Goal: Task Accomplishment & Management: Use online tool/utility

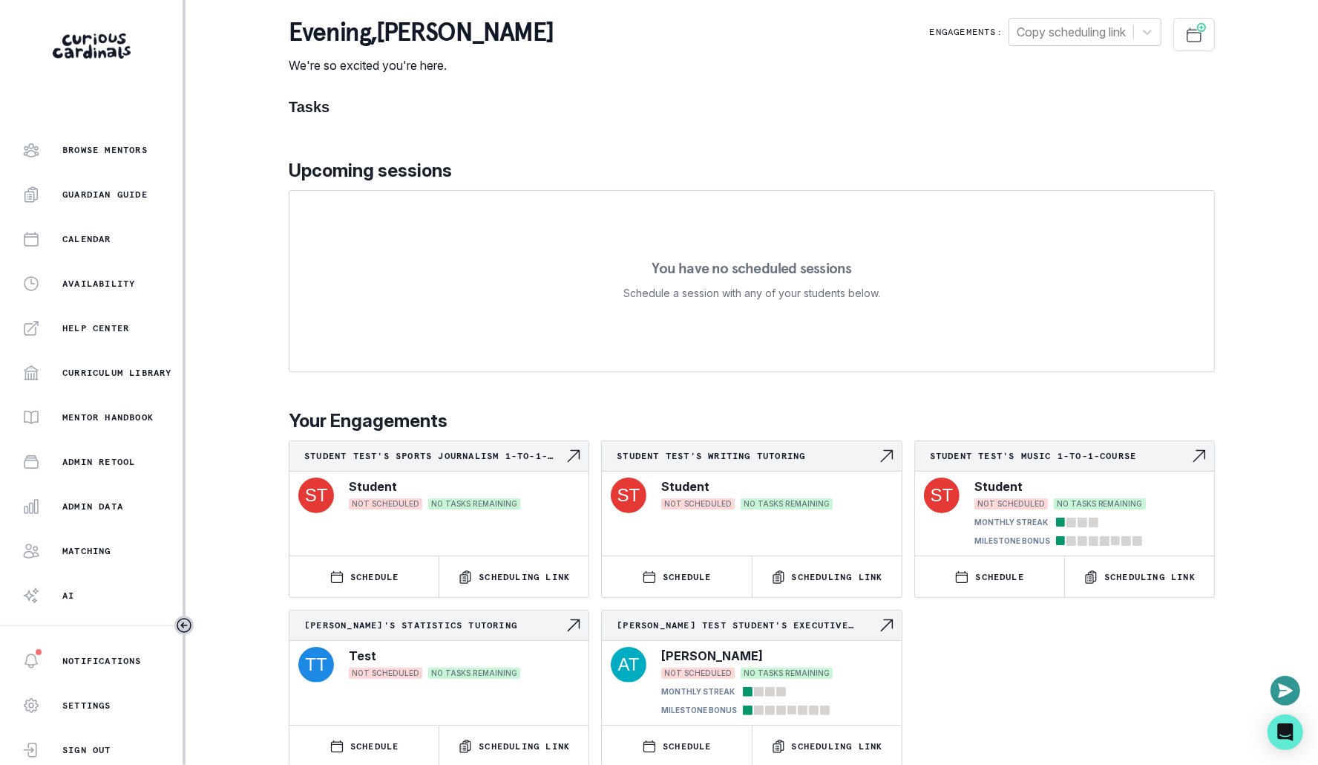
scroll to position [190, 0]
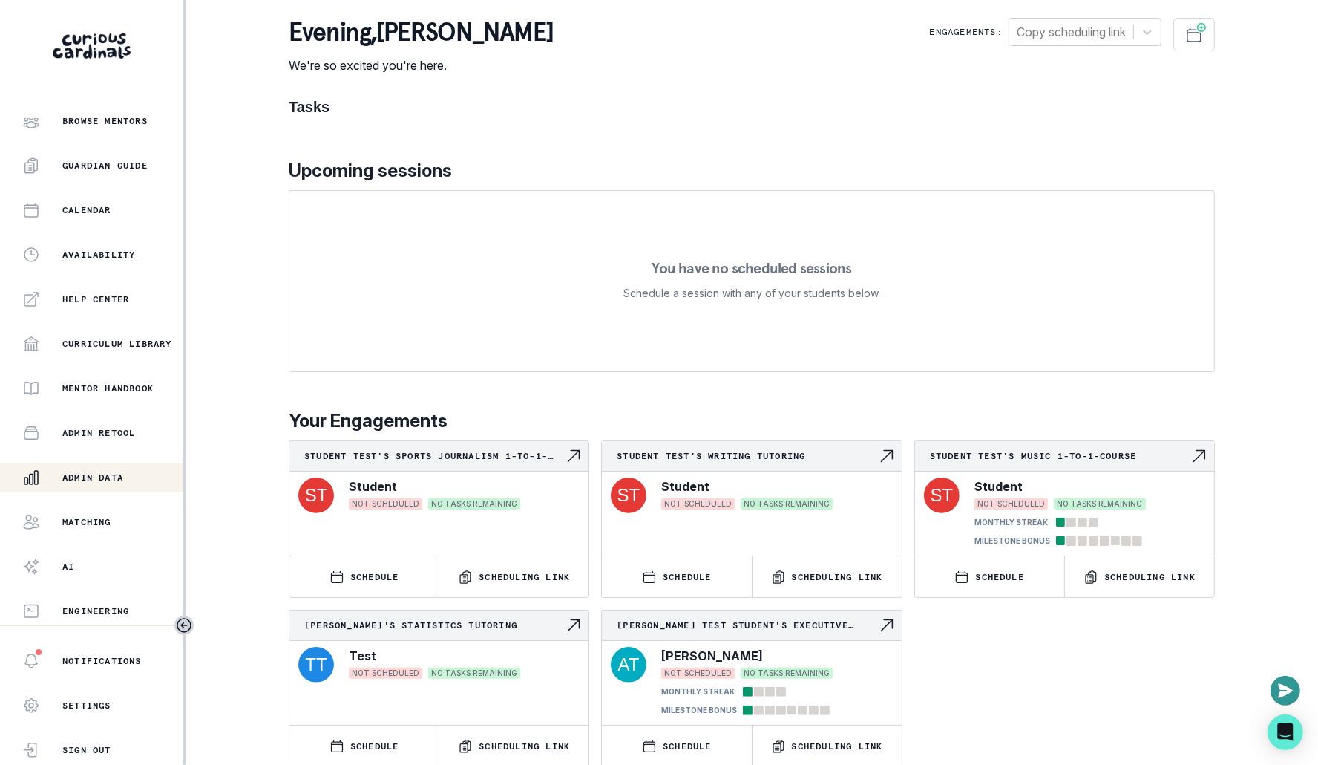
click at [121, 479] on p "Admin Data" at bounding box center [92, 477] width 61 height 12
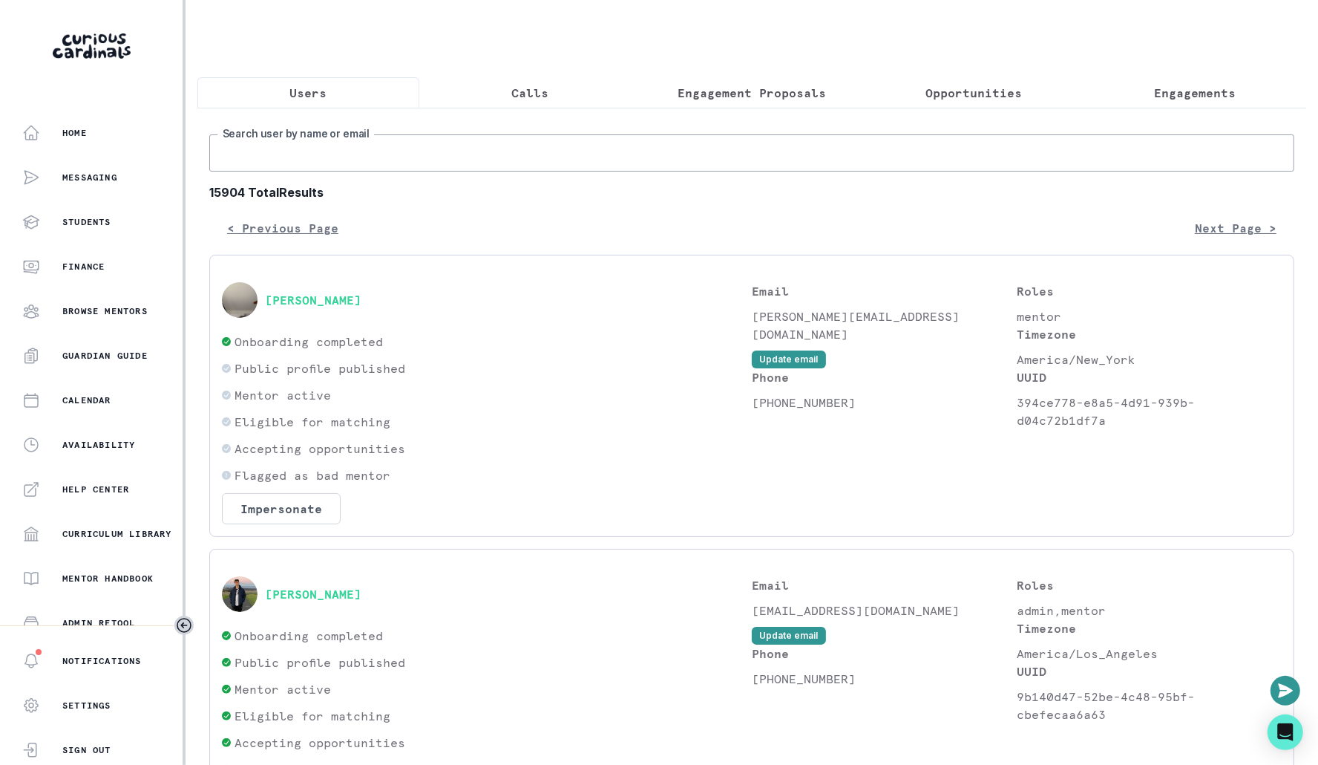
click at [612, 155] on input "Search user by name or email" at bounding box center [751, 152] width 1085 height 37
type input "wonjin"
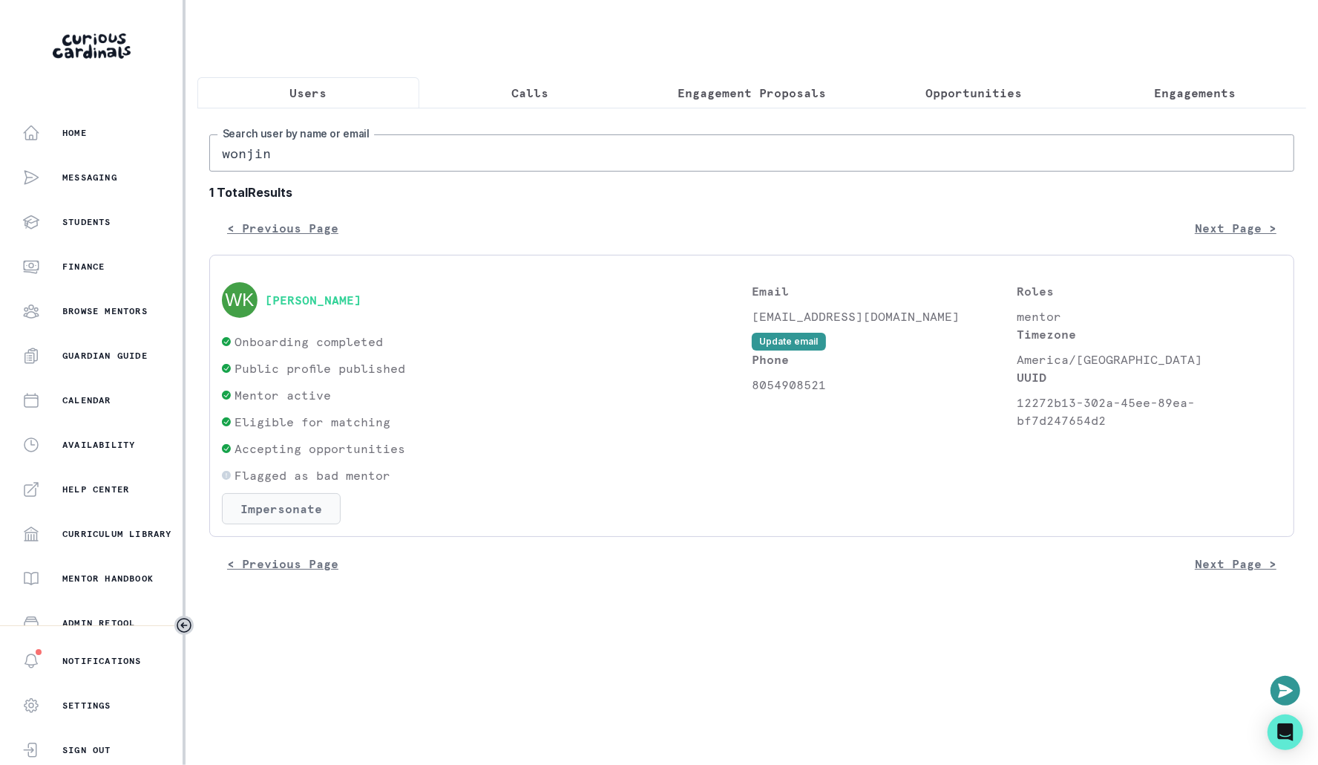
click at [275, 508] on button "Impersonate" at bounding box center [281, 508] width 119 height 31
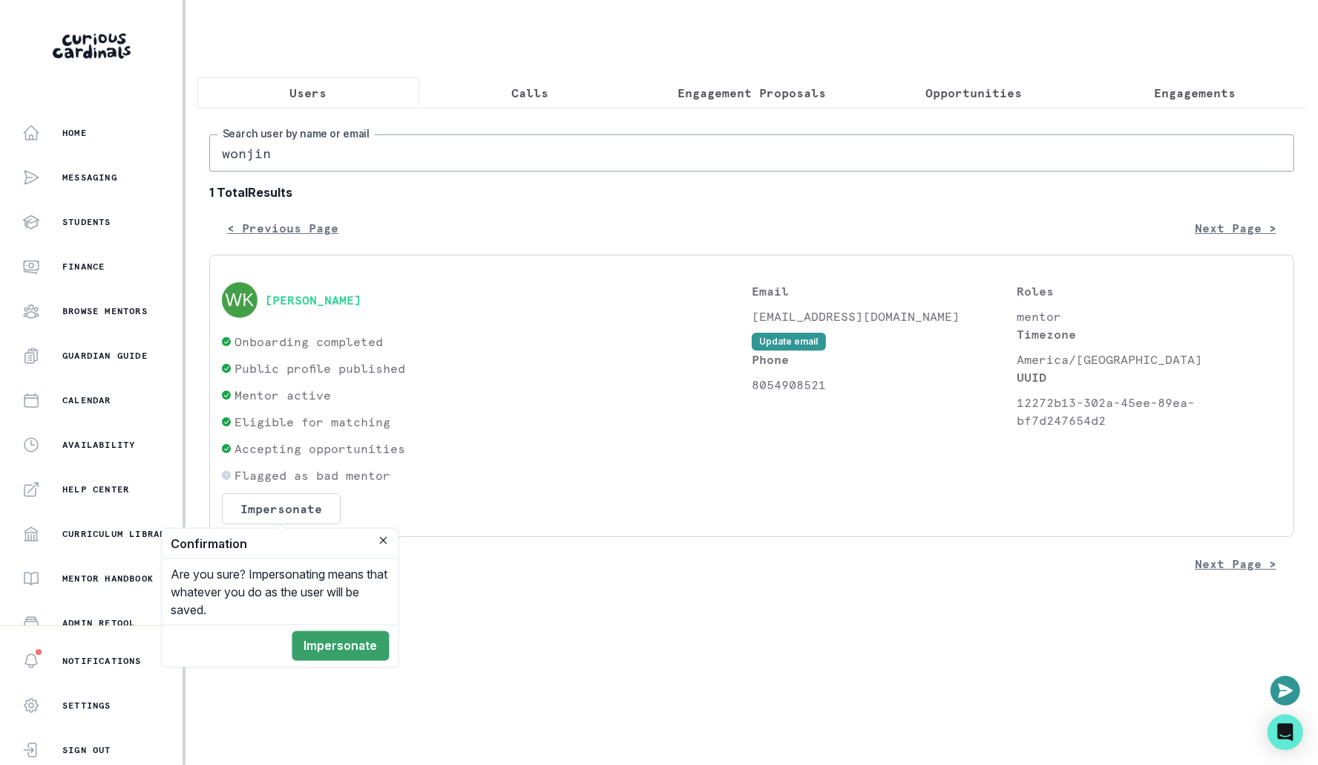
click at [353, 629] on footer "Impersonate" at bounding box center [281, 645] width 236 height 42
click at [354, 647] on button "Impersonate" at bounding box center [340, 646] width 97 height 30
